Goal: Transaction & Acquisition: Register for event/course

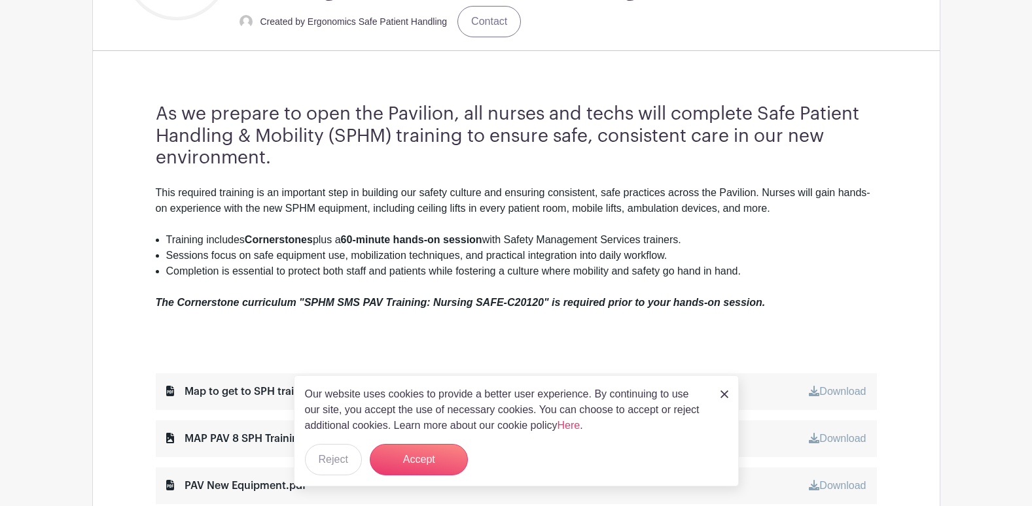
scroll to position [393, 0]
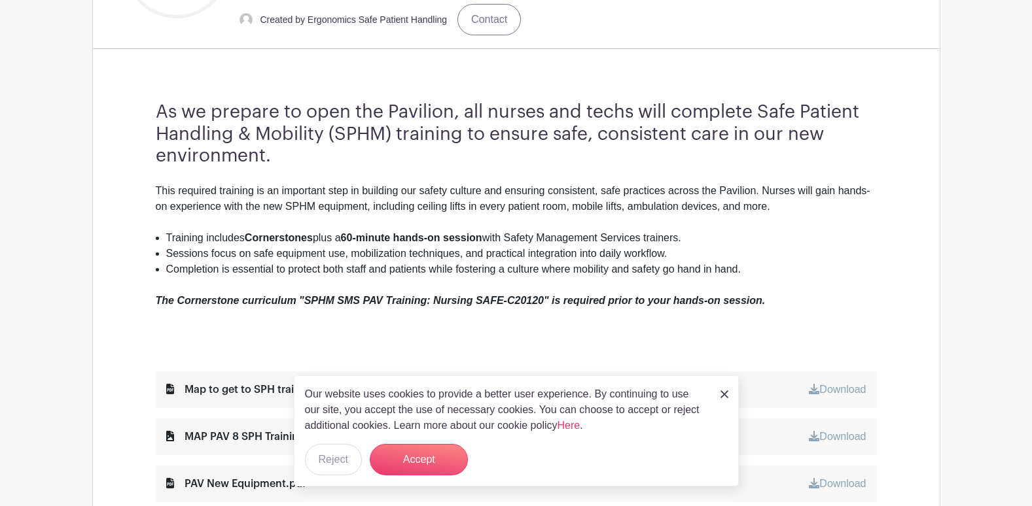
click at [722, 397] on img at bounding box center [724, 395] width 8 height 8
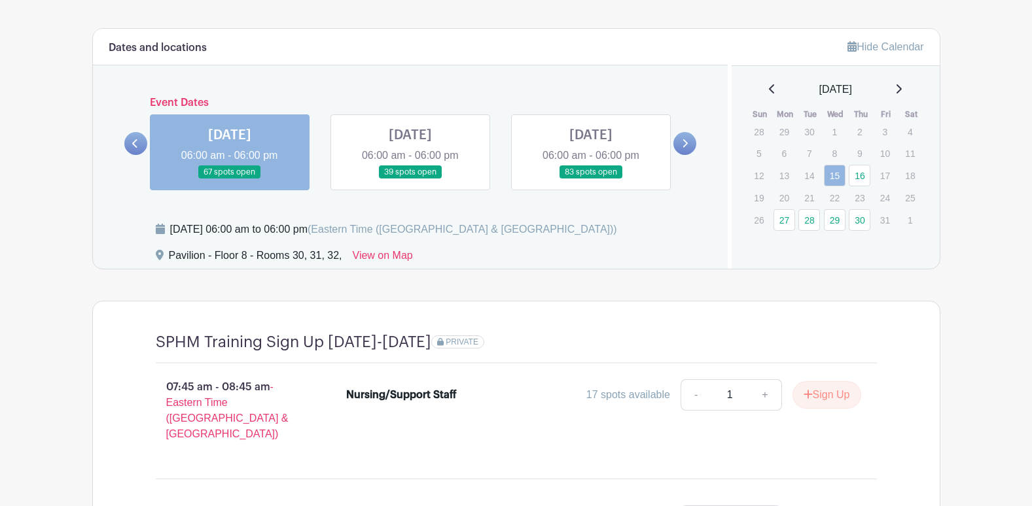
scroll to position [943, 0]
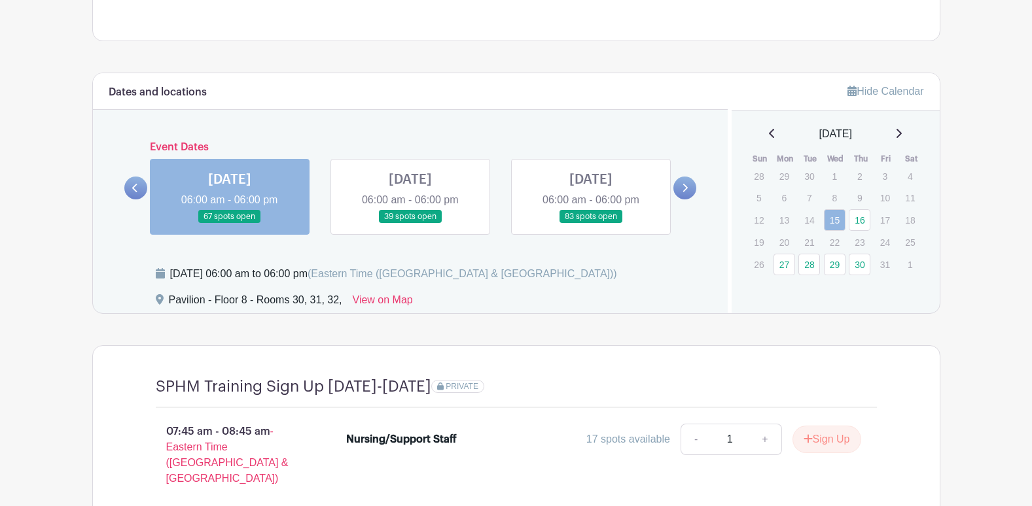
click at [410, 224] on link at bounding box center [410, 224] width 0 height 0
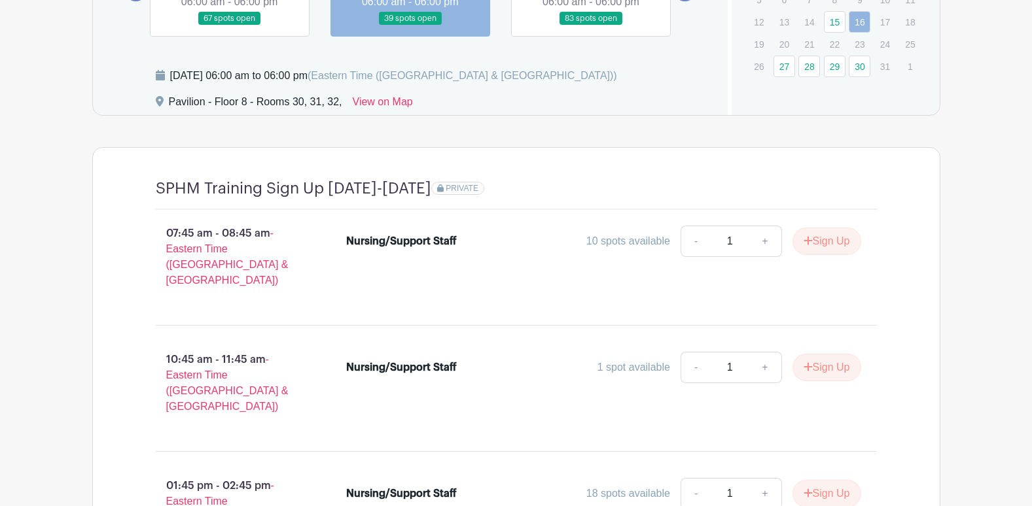
scroll to position [1205, 0]
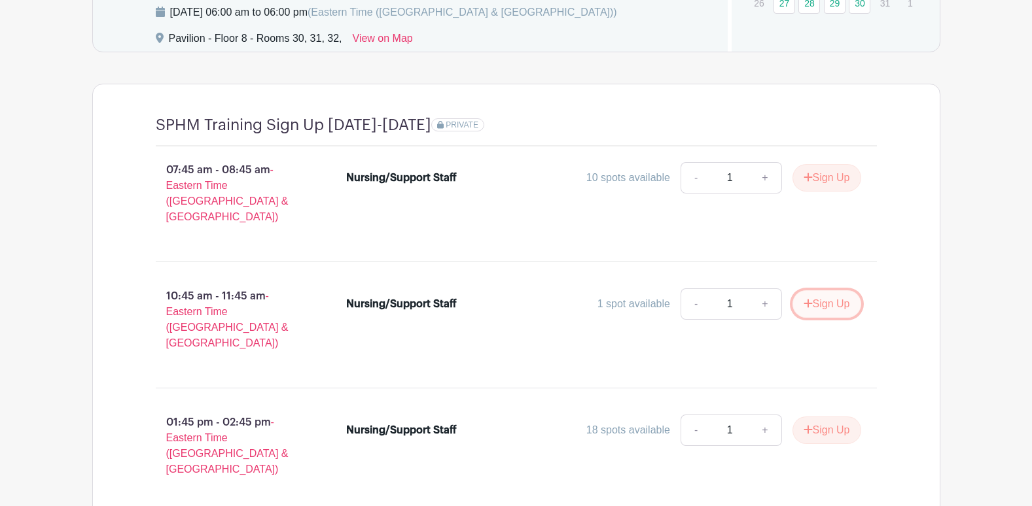
click at [832, 292] on button "Sign Up" at bounding box center [826, 303] width 69 height 27
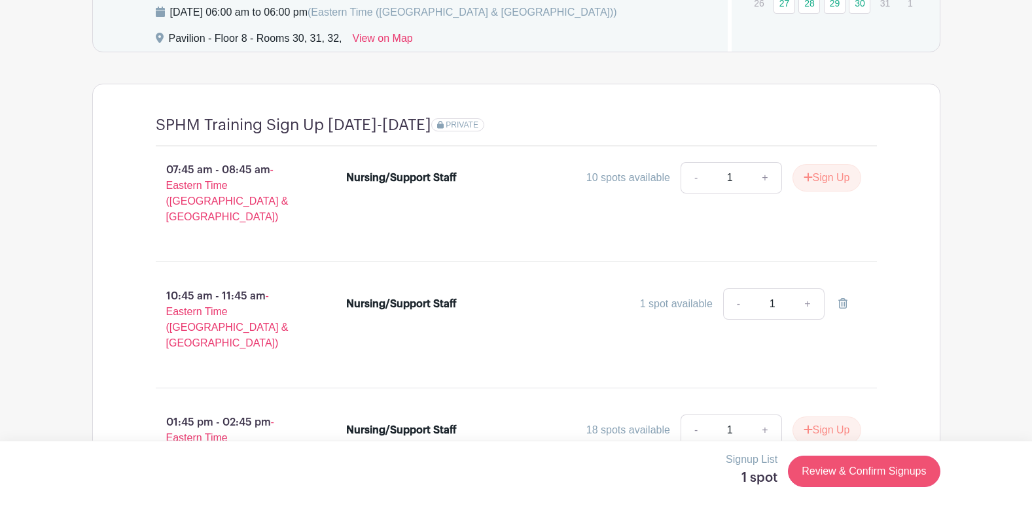
scroll to position [1336, 0]
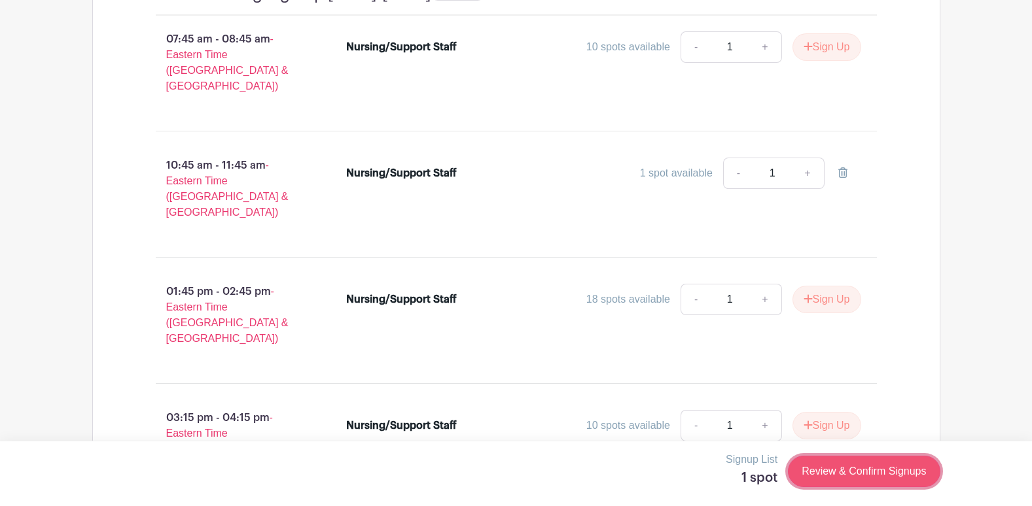
click at [894, 475] on link "Review & Confirm Signups" at bounding box center [864, 471] width 152 height 31
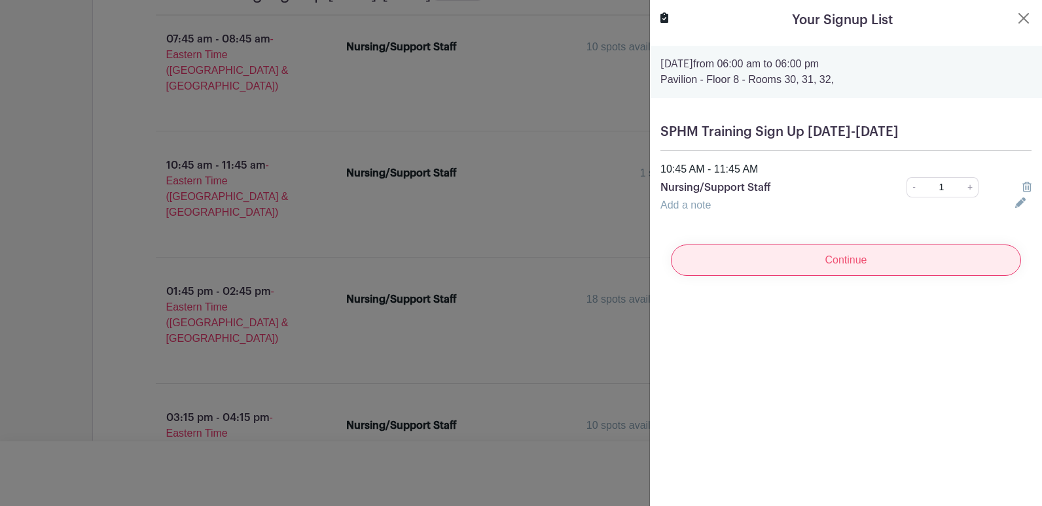
click at [824, 258] on input "Continue" at bounding box center [846, 260] width 350 height 31
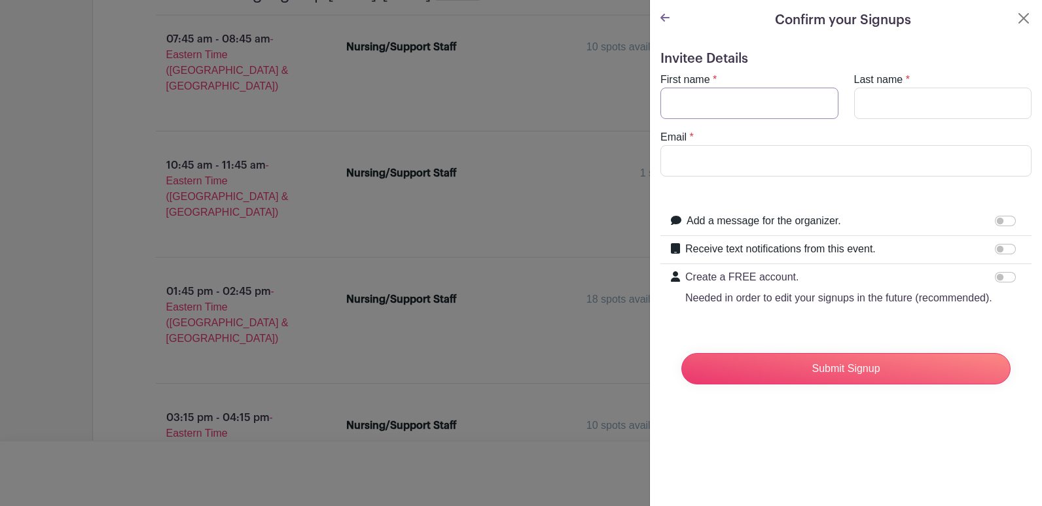
click at [750, 111] on input "First name" at bounding box center [749, 103] width 178 height 31
type input "[PERSON_NAME]"
type input "Pesenecker"
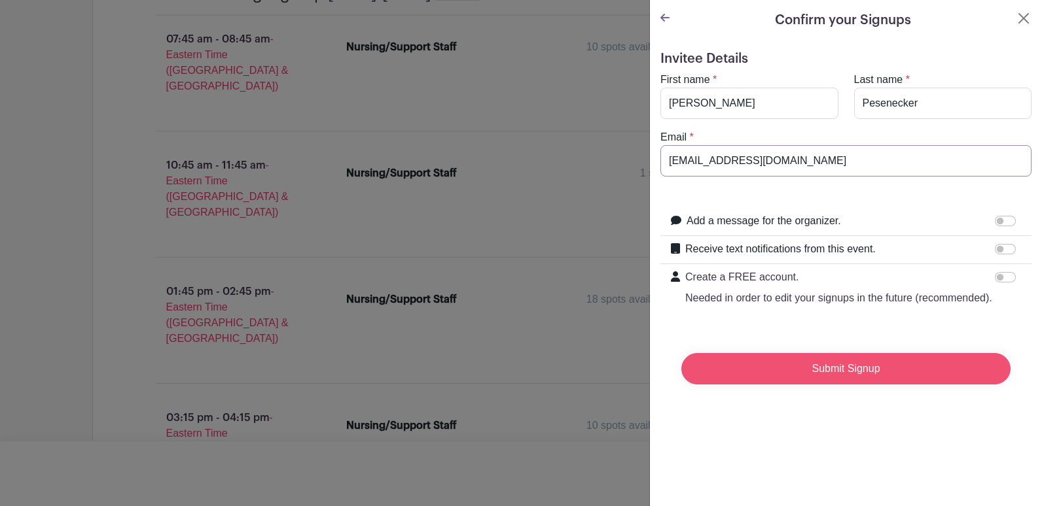
type input "[EMAIL_ADDRESS][DOMAIN_NAME]"
click at [830, 376] on input "Submit Signup" at bounding box center [845, 368] width 329 height 31
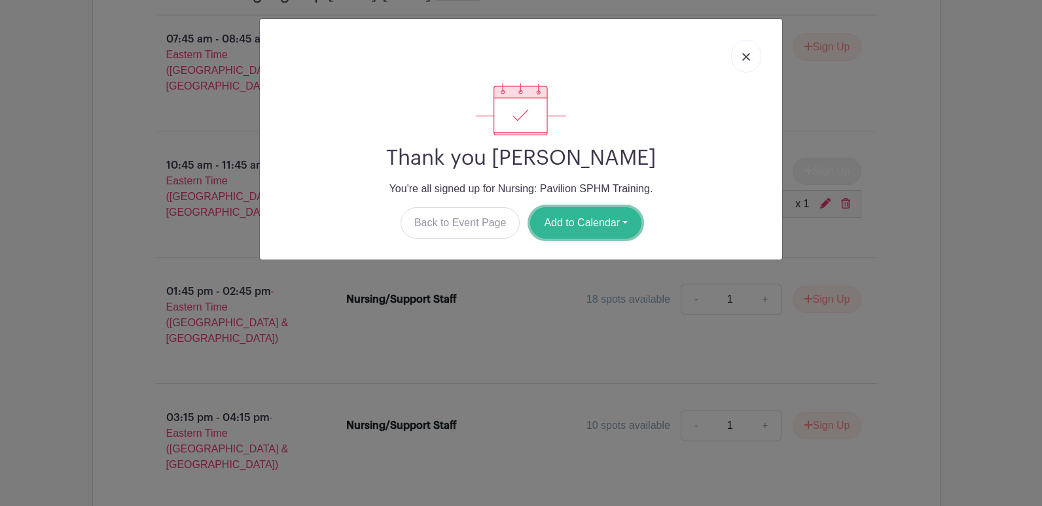
click at [582, 224] on button "Add to Calendar" at bounding box center [585, 222] width 111 height 31
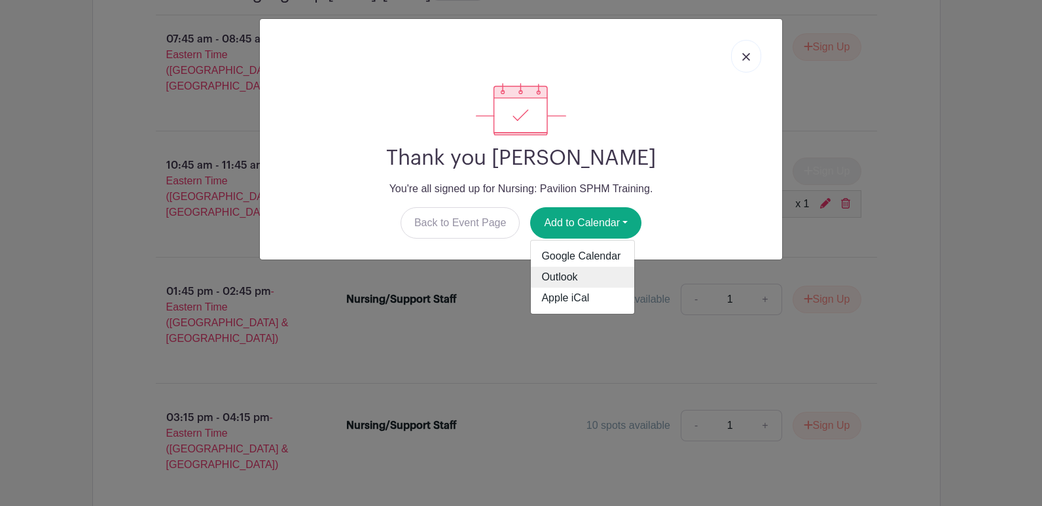
click at [568, 272] on link "Outlook" at bounding box center [582, 277] width 103 height 21
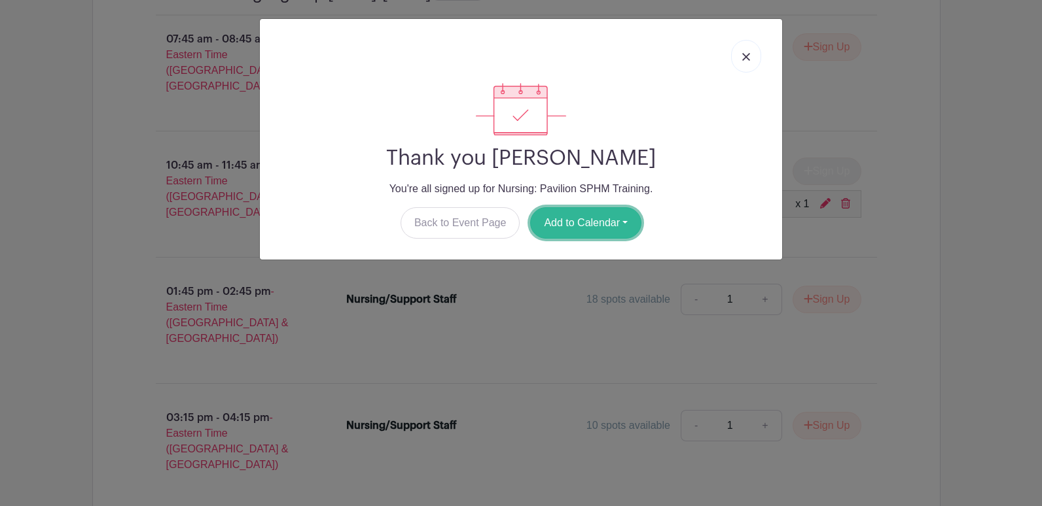
click at [605, 219] on button "Add to Calendar" at bounding box center [585, 222] width 111 height 31
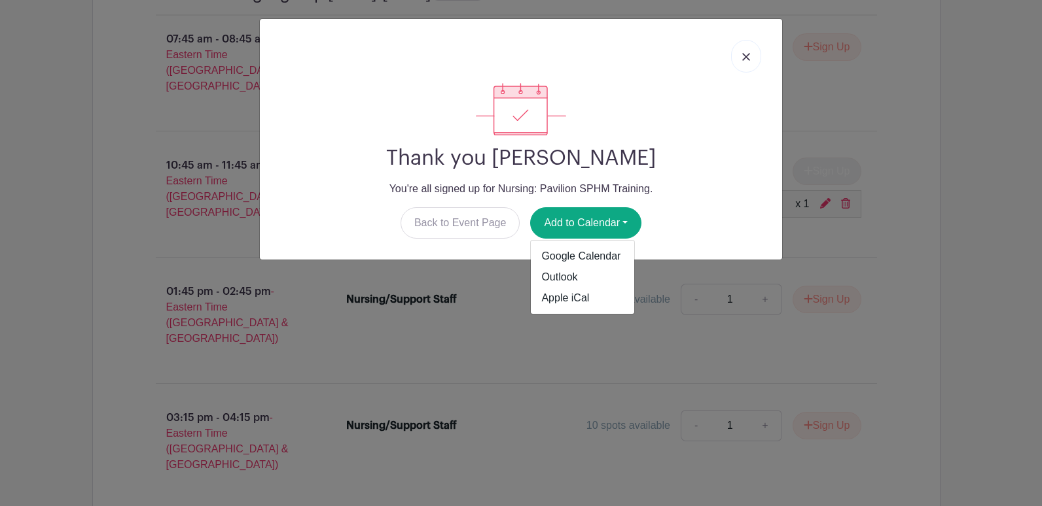
click at [752, 53] on link at bounding box center [746, 56] width 30 height 33
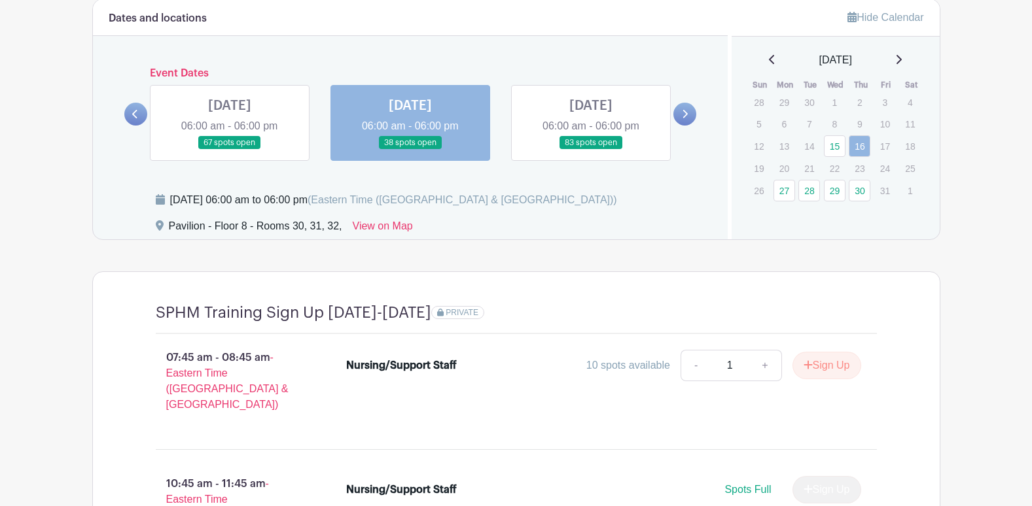
scroll to position [1011, 0]
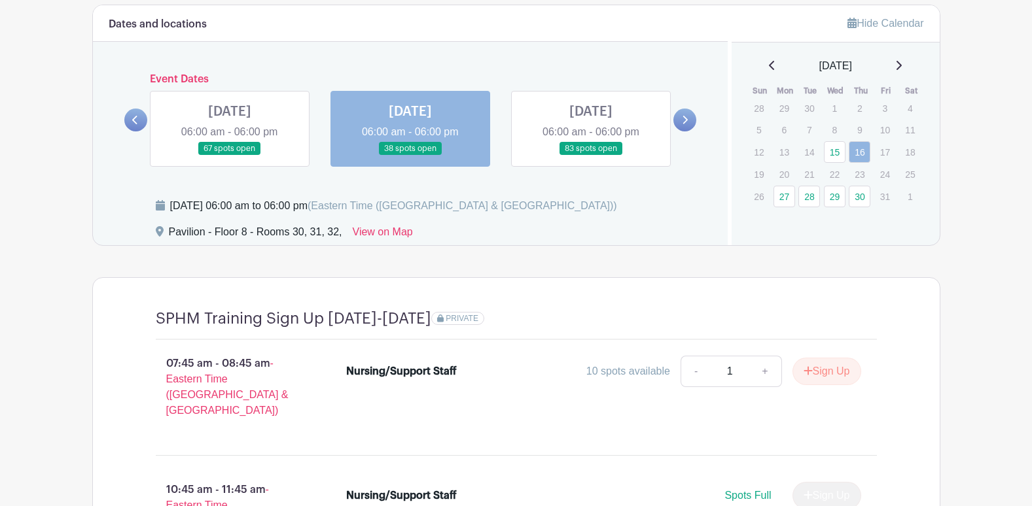
click at [410, 156] on link at bounding box center [410, 156] width 0 height 0
click at [230, 156] on link at bounding box center [230, 156] width 0 height 0
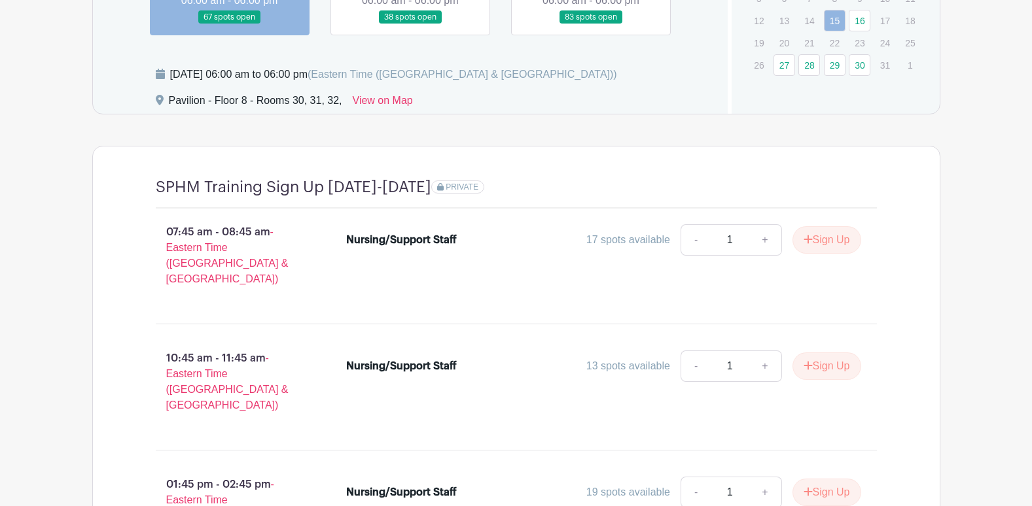
scroll to position [1140, 0]
